Goal: Book appointment/travel/reservation

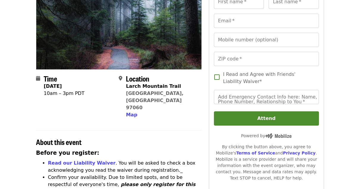
scroll to position [74, 0]
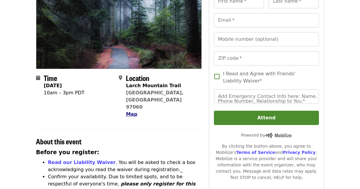
click at [129, 111] on span "Map" at bounding box center [131, 114] width 11 height 6
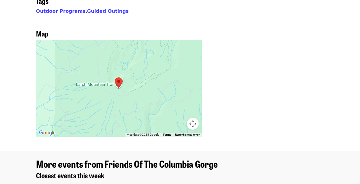
scroll to position [426, 0]
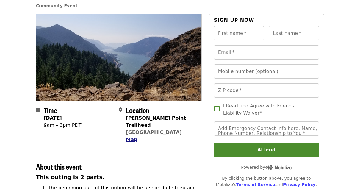
click at [130, 136] on span "Map" at bounding box center [131, 139] width 11 height 6
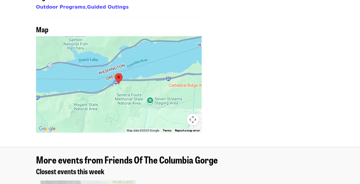
scroll to position [443, 0]
